Goal: Task Accomplishment & Management: Manage account settings

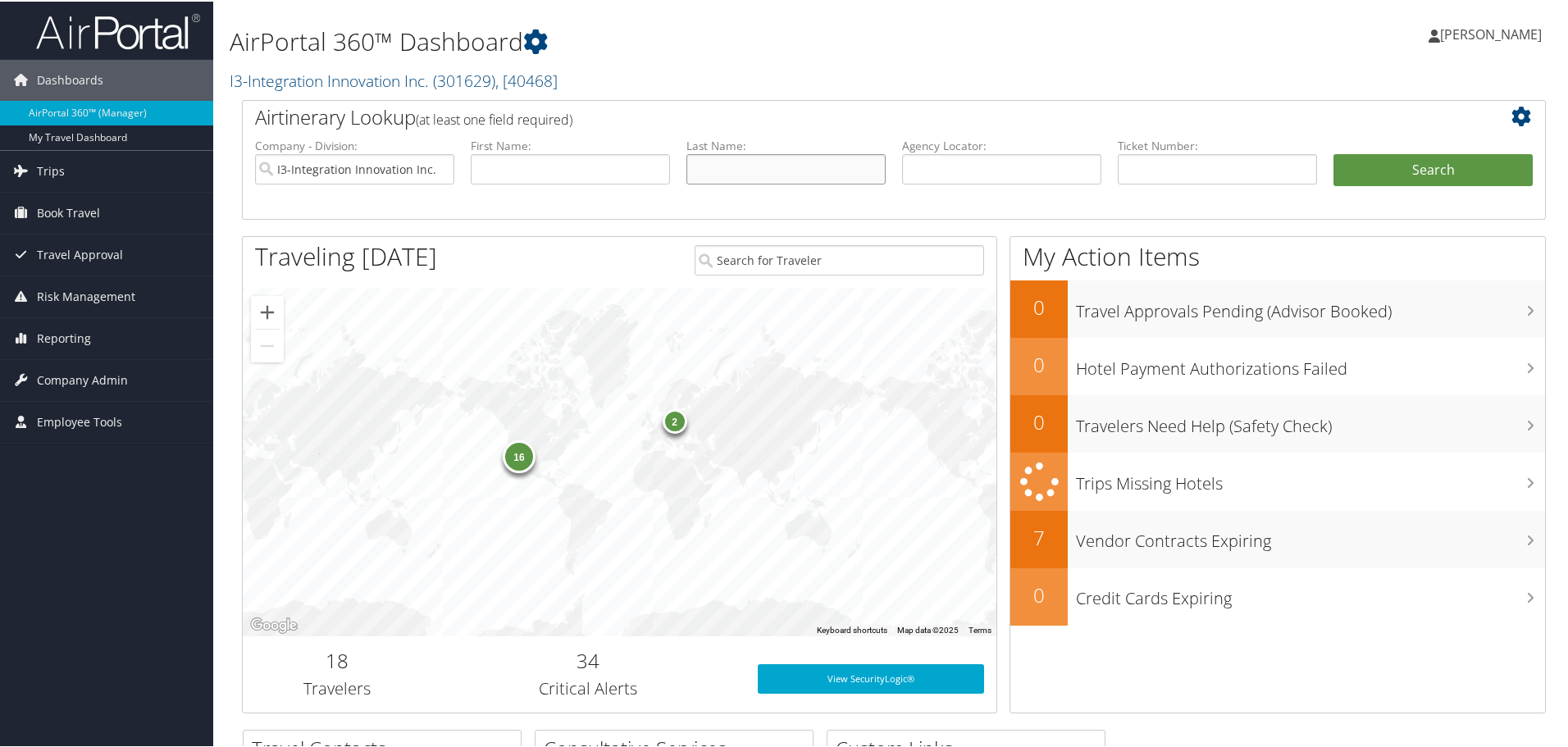
drag, startPoint x: 720, startPoint y: 172, endPoint x: 712, endPoint y: 171, distance: 8.1
click at [720, 172] on input "text" at bounding box center [786, 168] width 200 height 31
type input "[PERSON_NAME]"
click at [1334, 153] on button "Search" at bounding box center [1433, 169] width 200 height 32
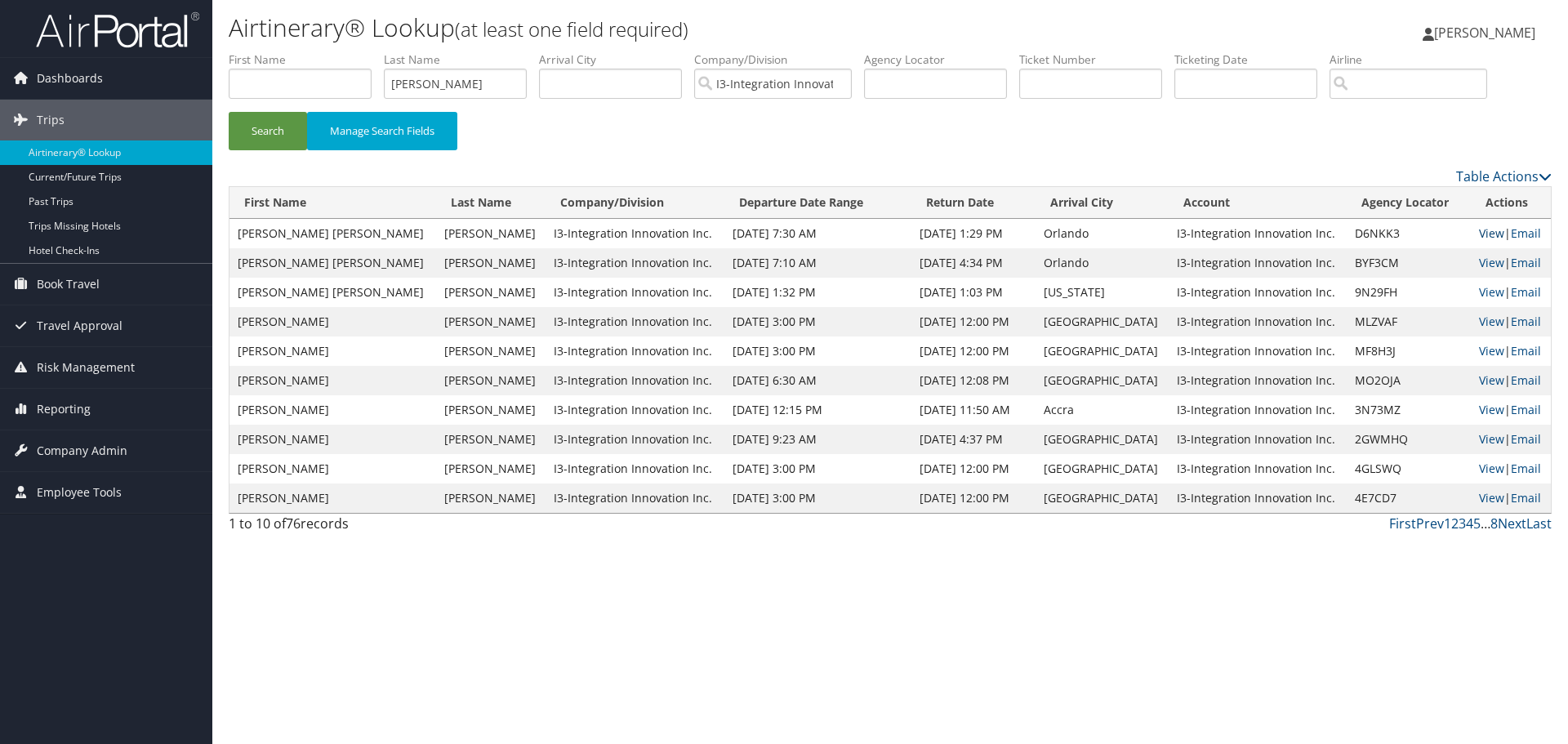
click at [1479, 231] on link "View" at bounding box center [1492, 233] width 25 height 15
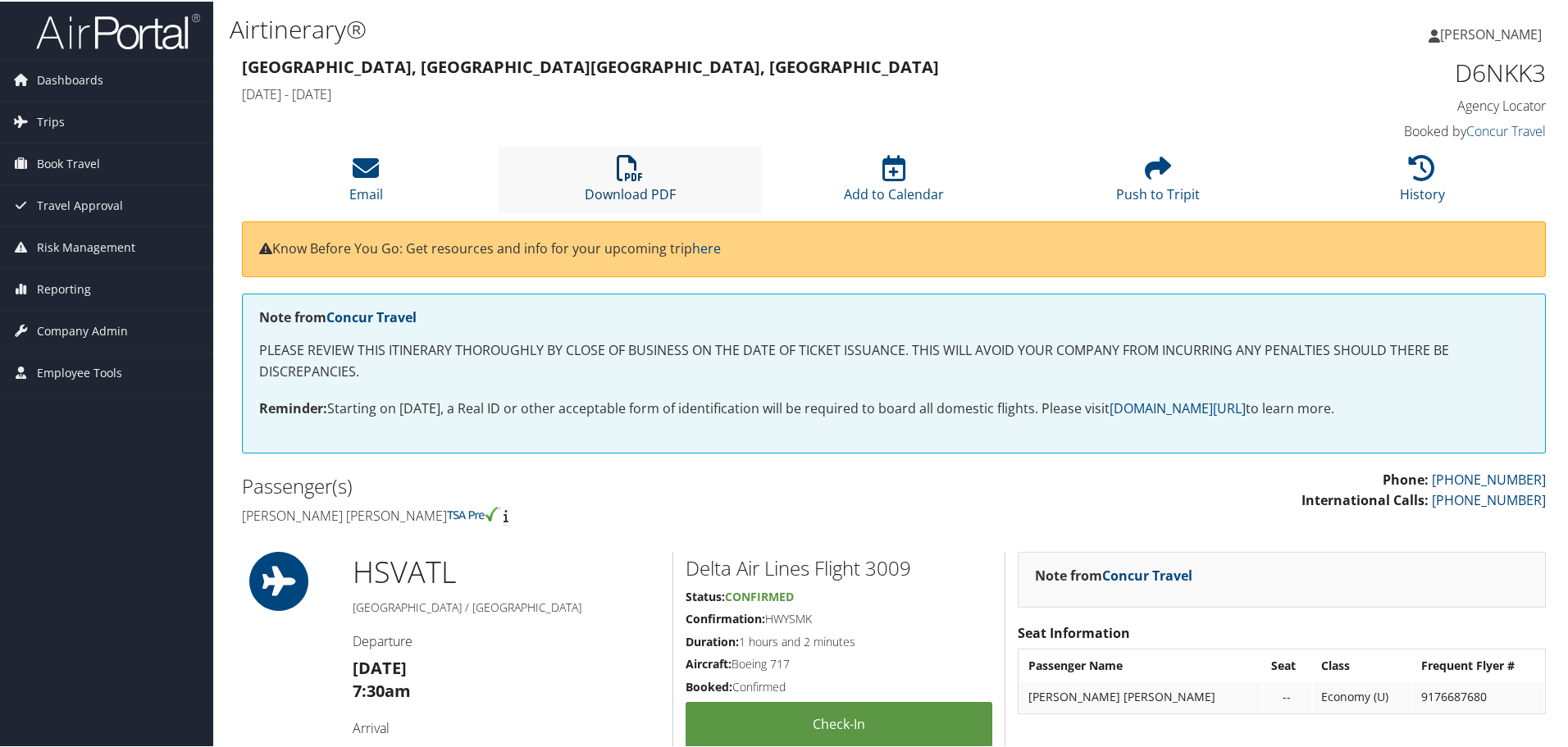
click at [634, 191] on link "Download PDF" at bounding box center [630, 182] width 91 height 39
